Goal: Communication & Community: Answer question/provide support

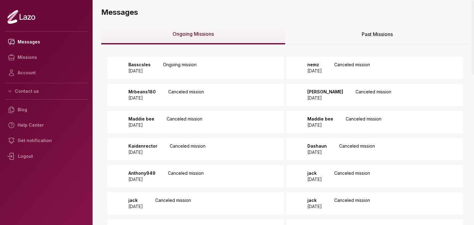
click at [223, 66] on div "Basscsles 2025 October 05 Ongoing mission" at bounding box center [195, 68] width 176 height 22
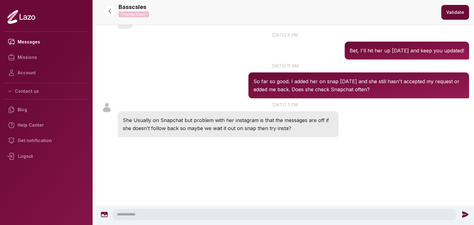
scroll to position [142, 0]
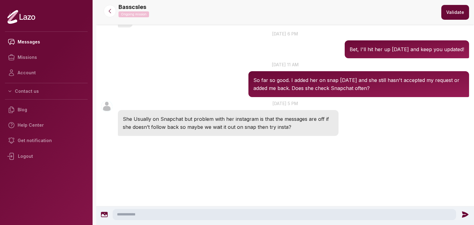
click at [175, 213] on textarea at bounding box center [284, 214] width 343 height 11
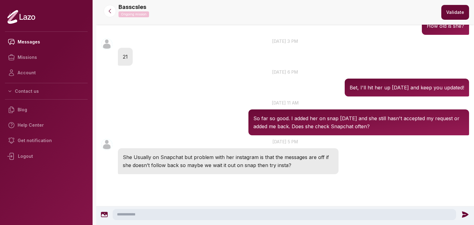
click at [169, 213] on textarea at bounding box center [284, 214] width 343 height 11
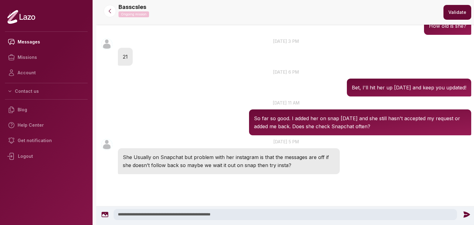
type textarea "**********"
click at [467, 211] on icon at bounding box center [466, 215] width 8 height 8
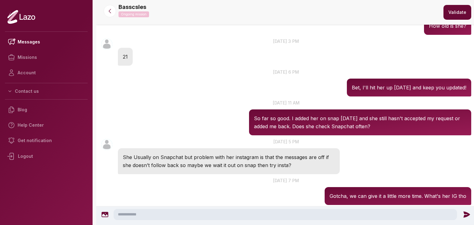
scroll to position [135, 0]
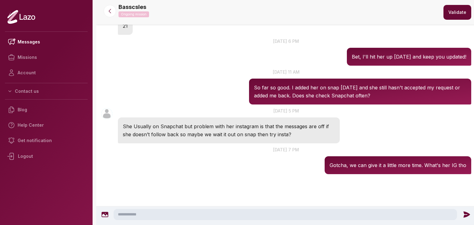
click at [112, 17] on div at bounding box center [110, 11] width 22 height 12
click at [110, 14] on button at bounding box center [110, 11] width 12 height 12
